Goal: Task Accomplishment & Management: Use online tool/utility

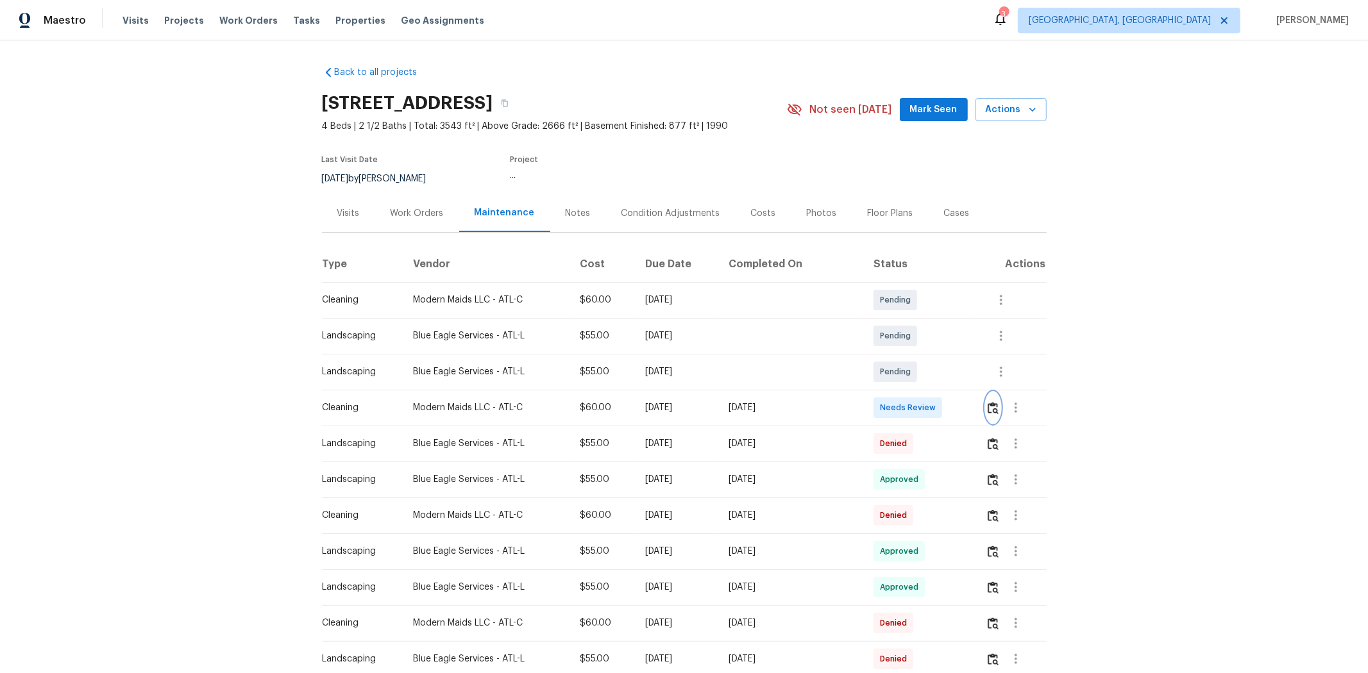
click at [972, 405] on img "button" at bounding box center [993, 408] width 11 height 12
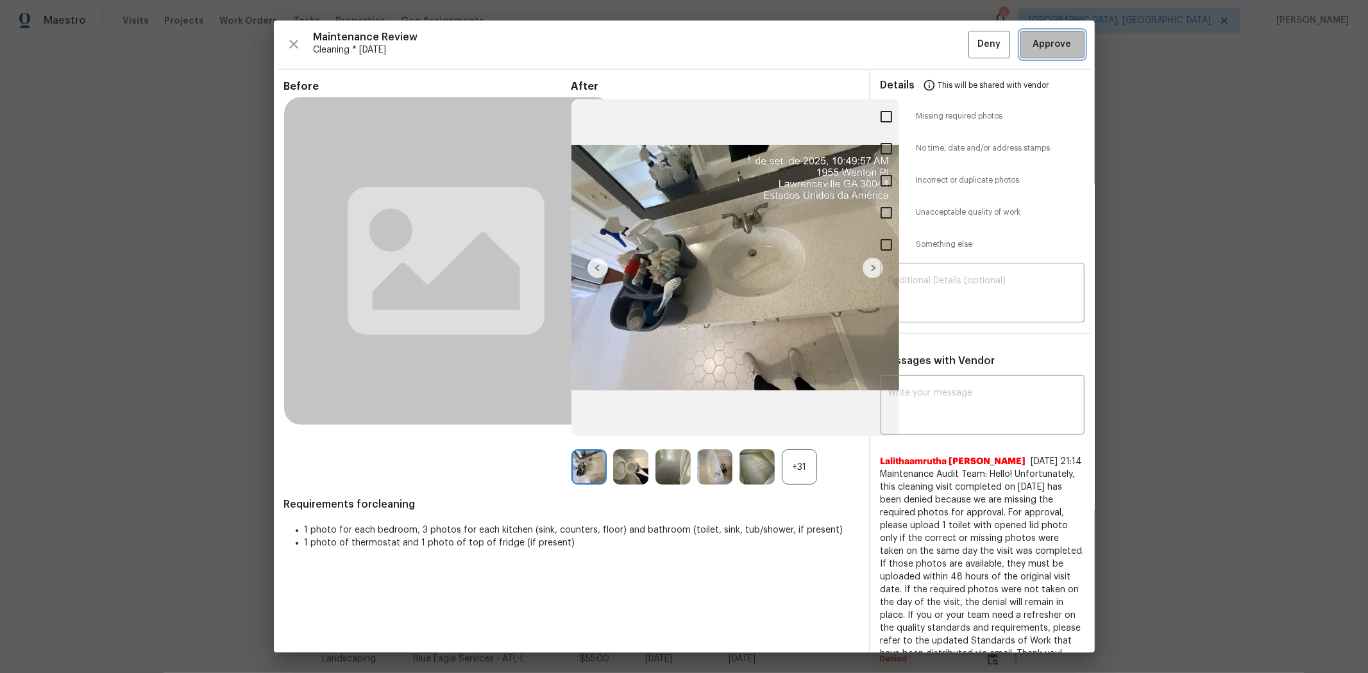
click at [972, 42] on span "Approve" at bounding box center [1052, 45] width 38 height 16
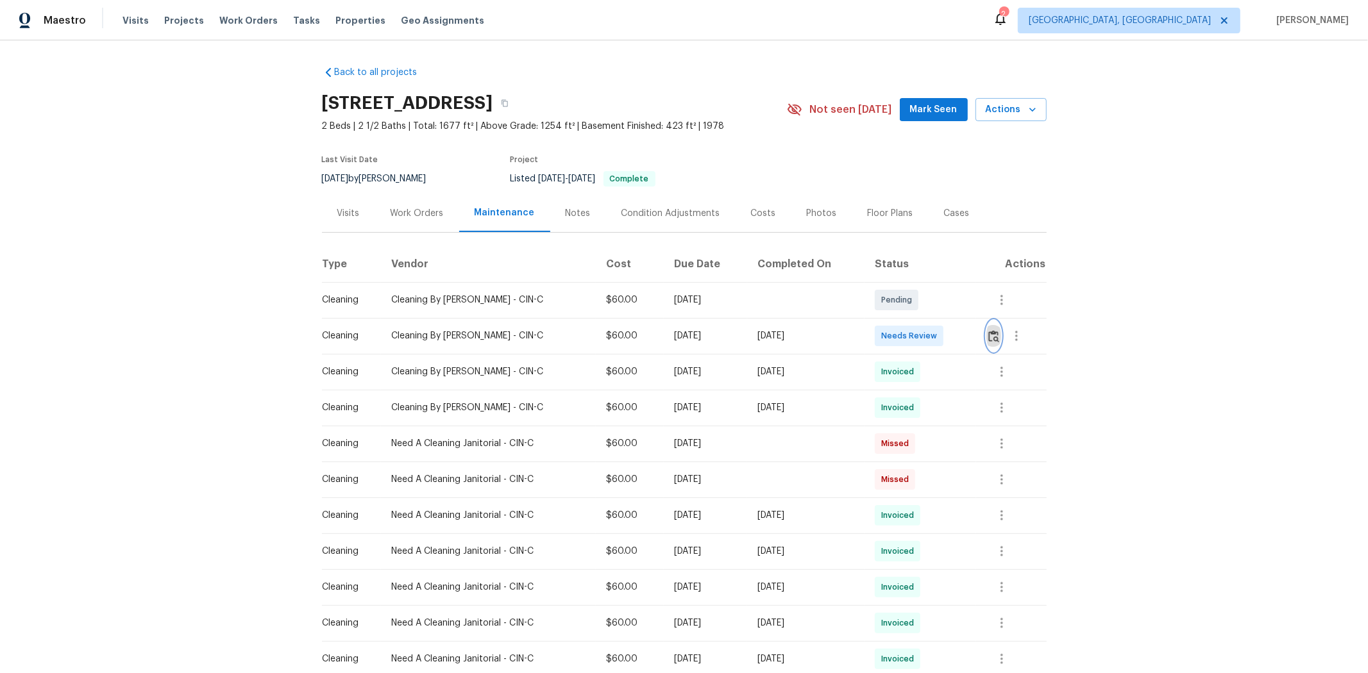
click at [972, 336] on img "button" at bounding box center [993, 336] width 11 height 12
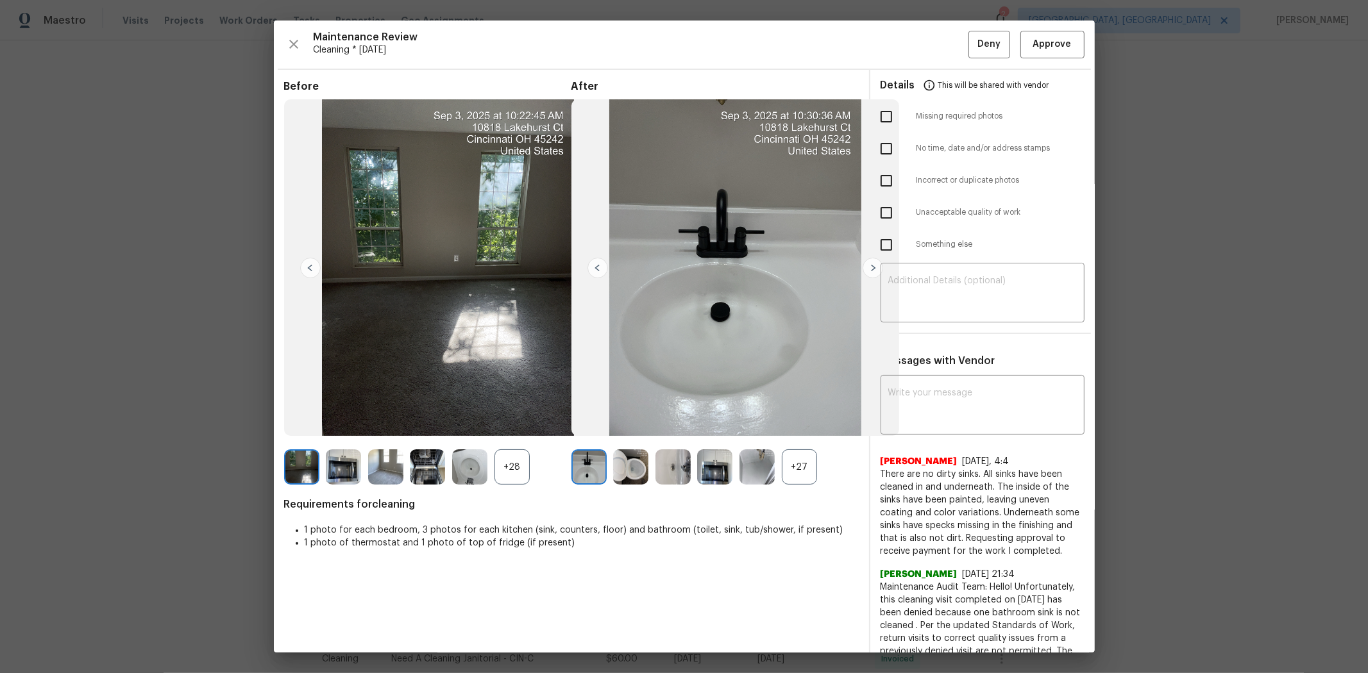
click at [972, 85] on div "Details This will be shared with vendor" at bounding box center [982, 85] width 204 height 31
click at [972, 52] on span "Approve" at bounding box center [1052, 45] width 38 height 16
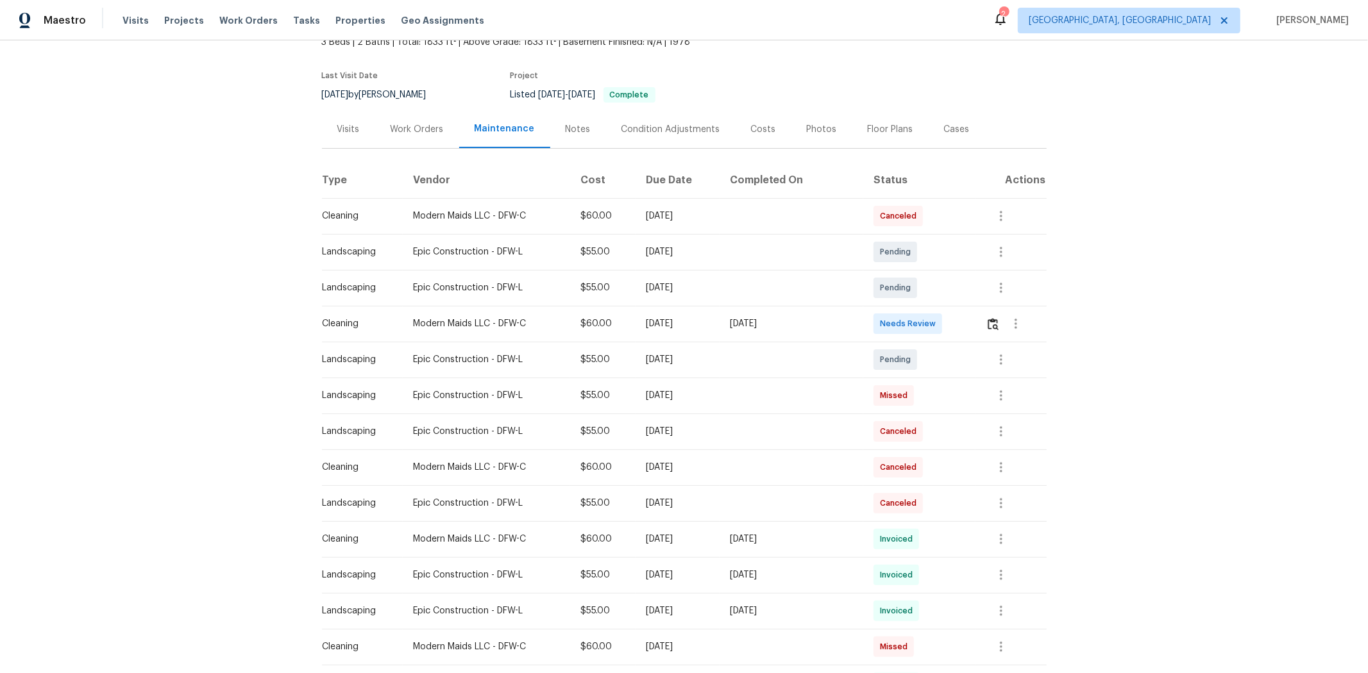
scroll to position [214, 0]
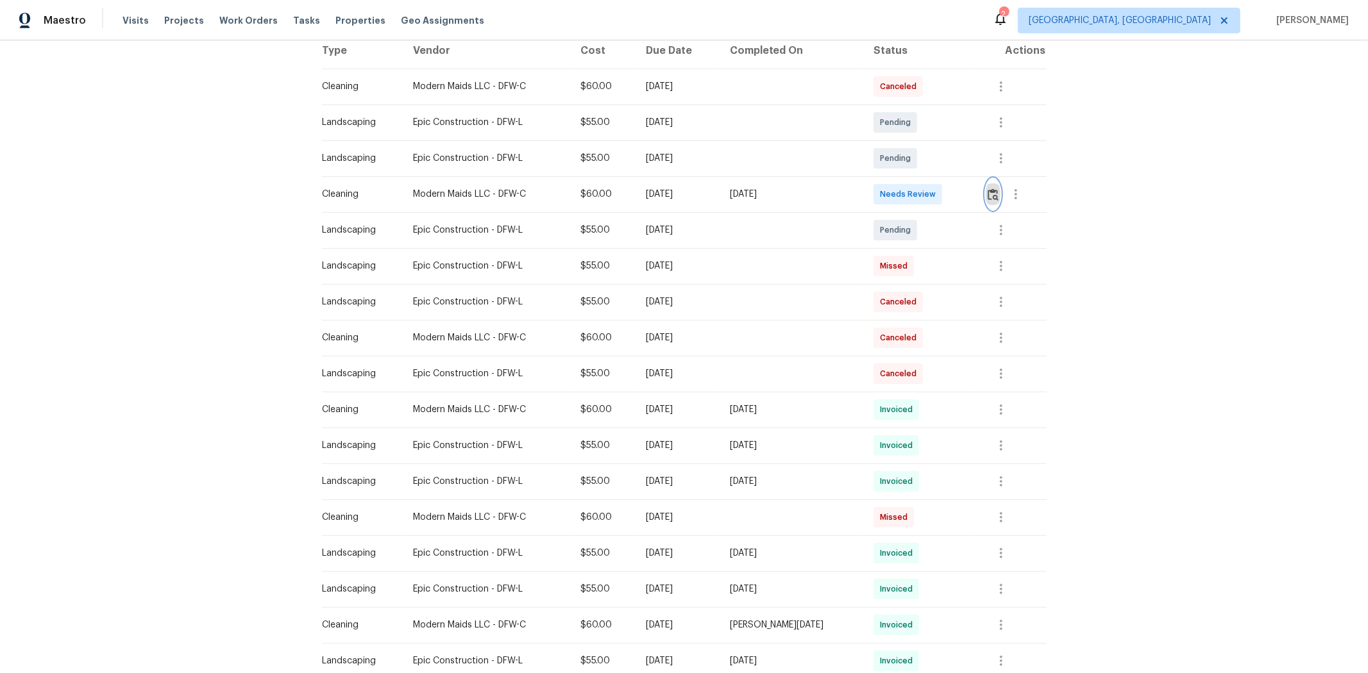
click at [972, 196] on img "button" at bounding box center [993, 195] width 11 height 12
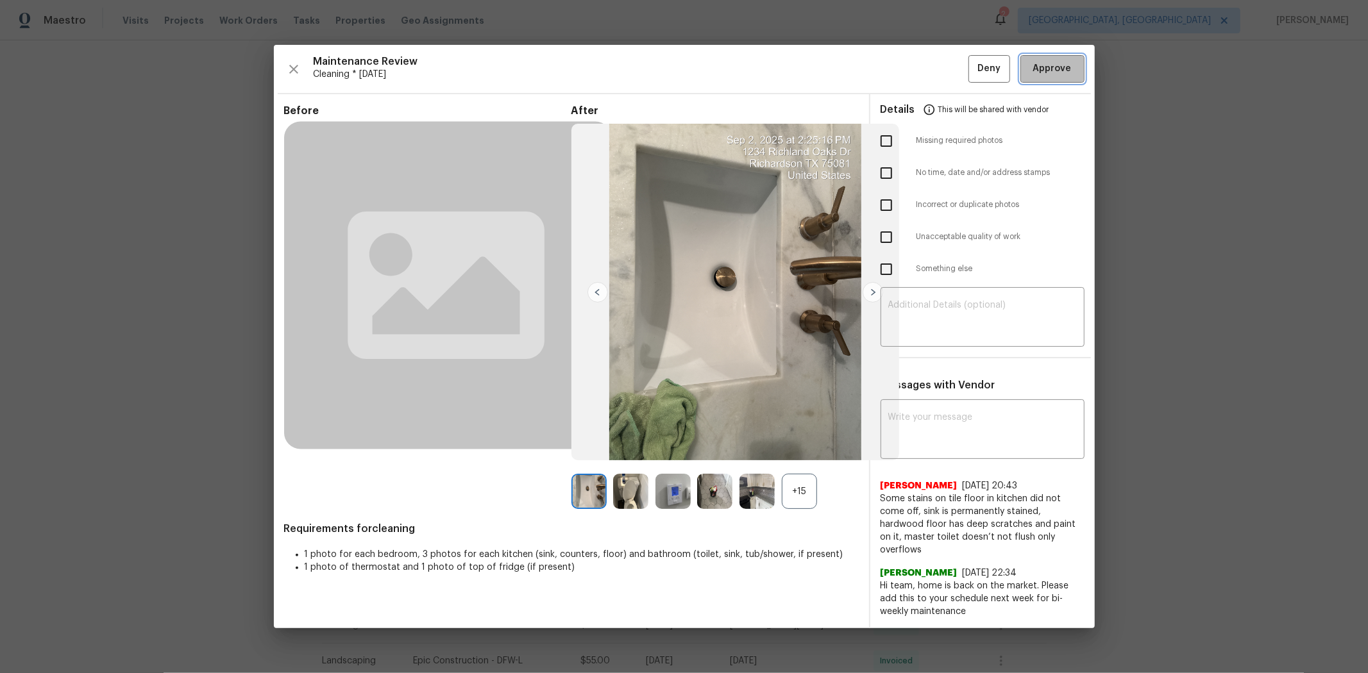
click at [972, 77] on span "Approve" at bounding box center [1052, 69] width 38 height 16
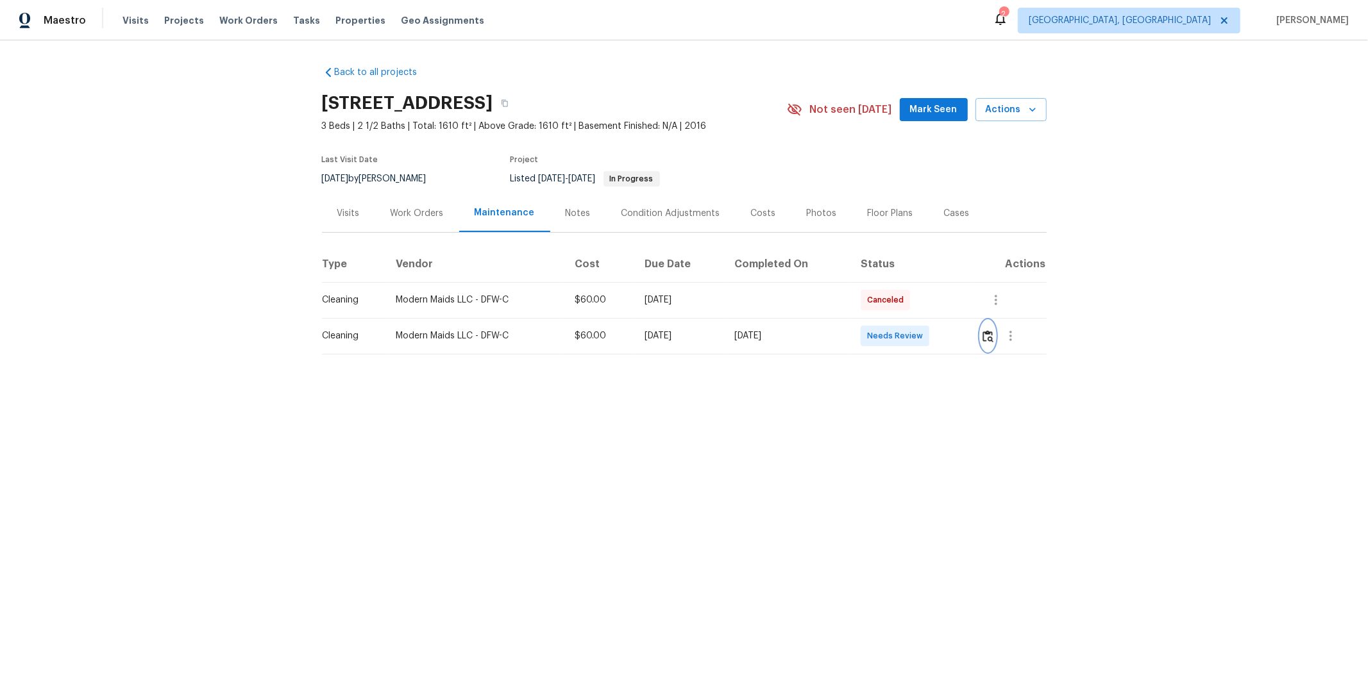
click at [972, 337] on img "button" at bounding box center [987, 336] width 11 height 12
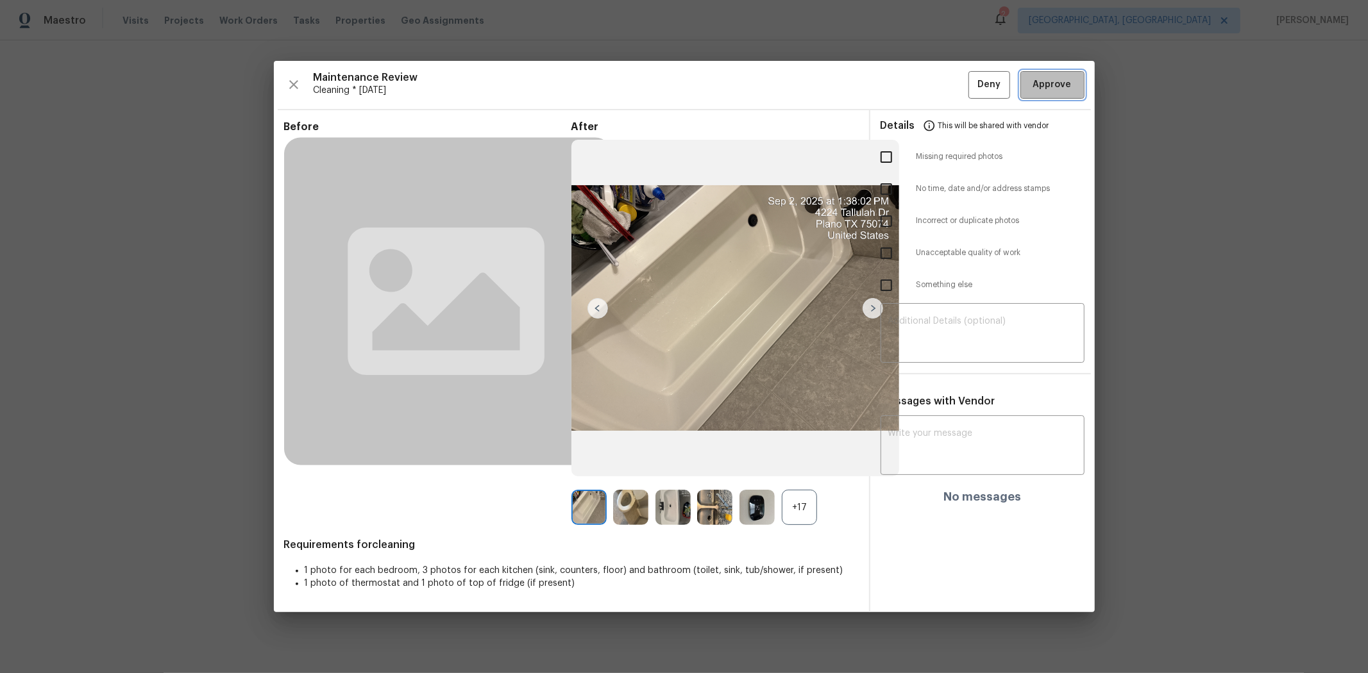
click at [972, 80] on span "Approve" at bounding box center [1052, 85] width 38 height 16
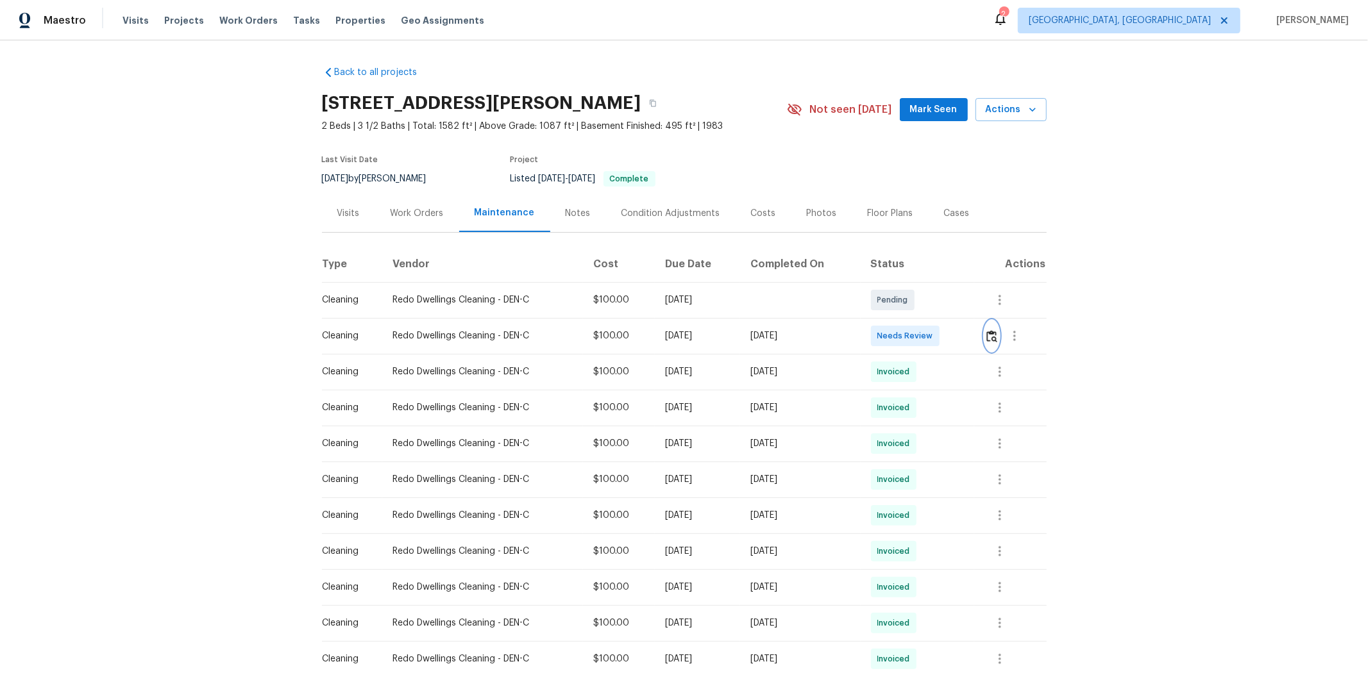
click at [736, 337] on img "button" at bounding box center [991, 336] width 11 height 12
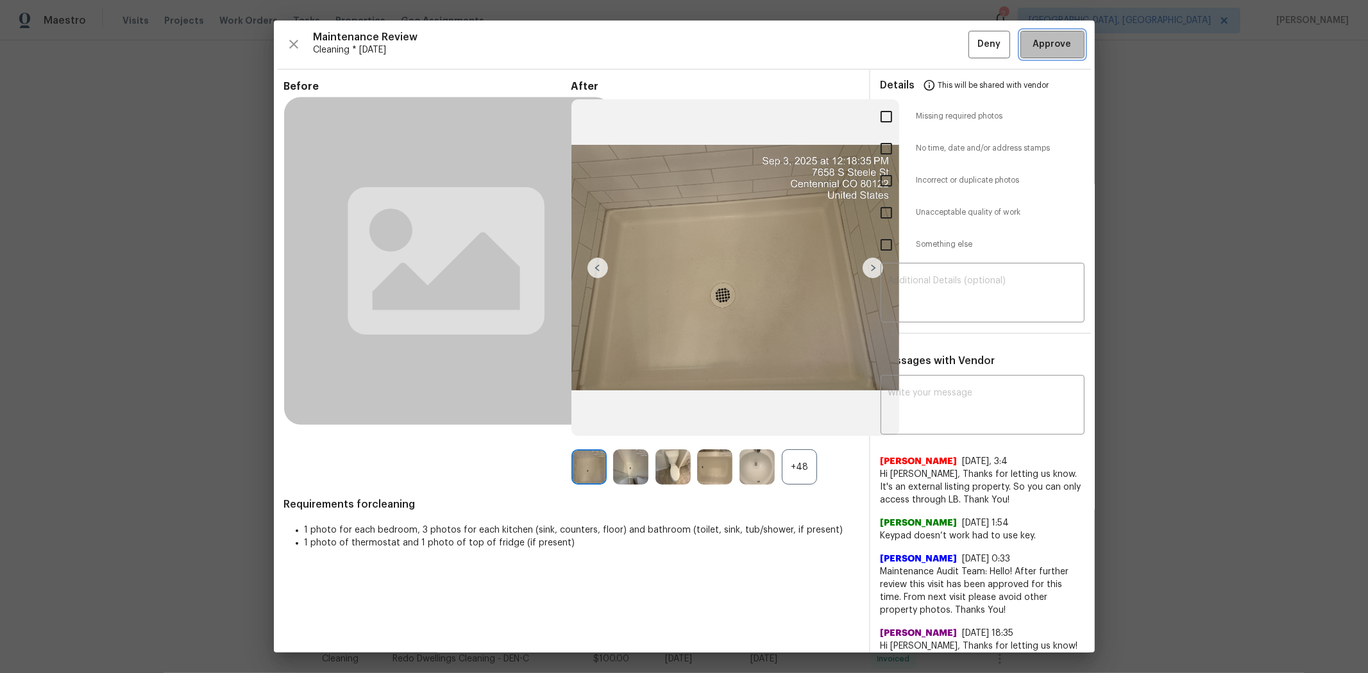
click at [736, 46] on span "Approve" at bounding box center [1052, 45] width 38 height 16
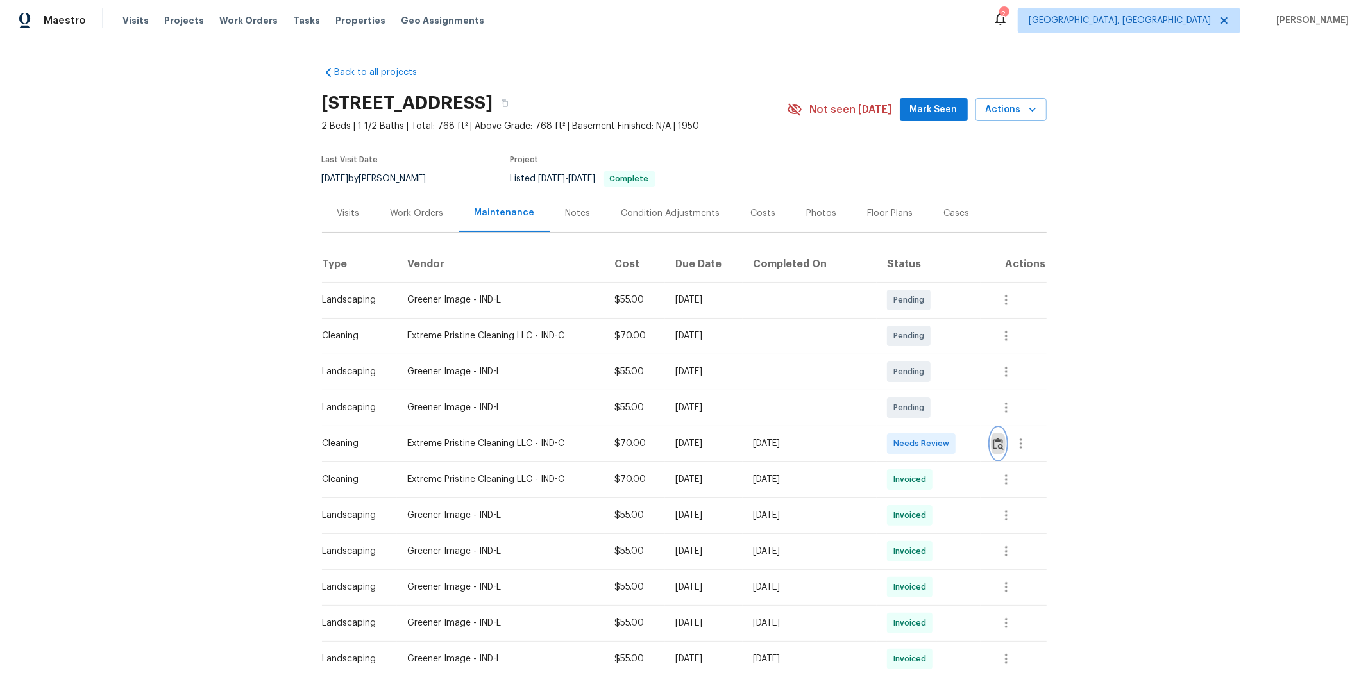
click at [972, 443] on button "button" at bounding box center [998, 443] width 15 height 31
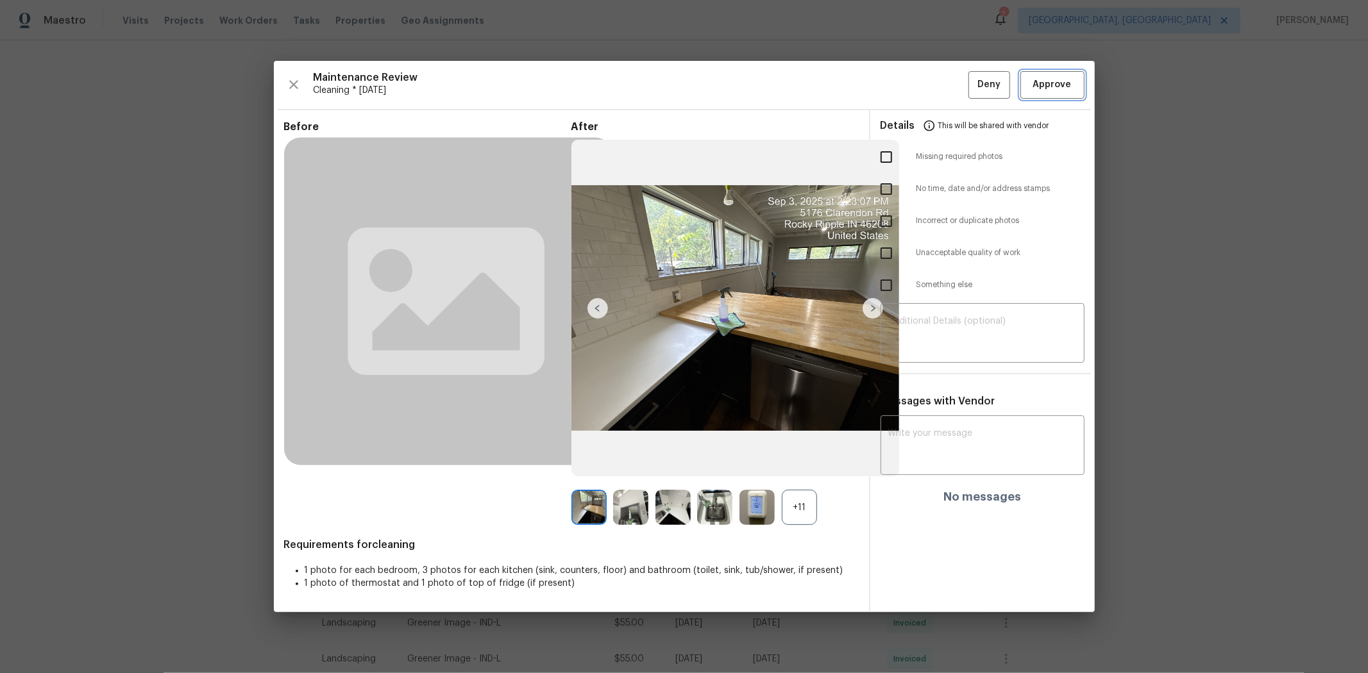
click at [972, 84] on span "Approve" at bounding box center [1052, 85] width 38 height 16
